Goal: Ask a question

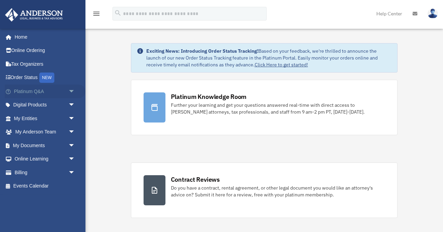
click at [70, 90] on span "arrow_drop_down" at bounding box center [75, 91] width 14 height 14
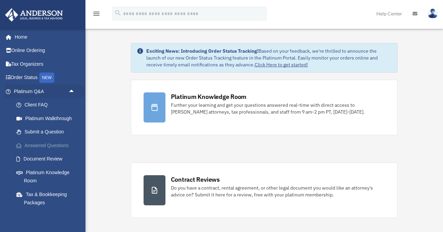
click at [57, 143] on link "Answered Questions" at bounding box center [48, 145] width 76 height 14
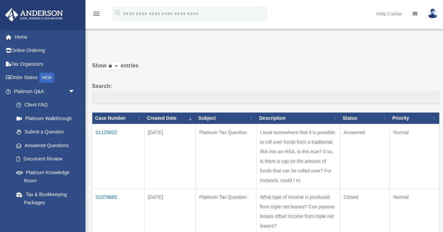
click at [103, 130] on td "01125822" at bounding box center [118, 156] width 52 height 65
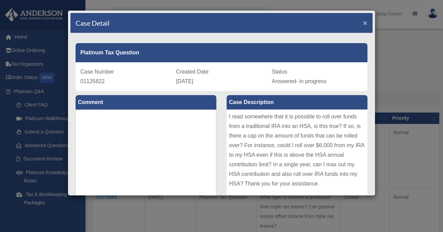
click at [366, 24] on span "×" at bounding box center [365, 23] width 4 height 8
